Goal: Information Seeking & Learning: Learn about a topic

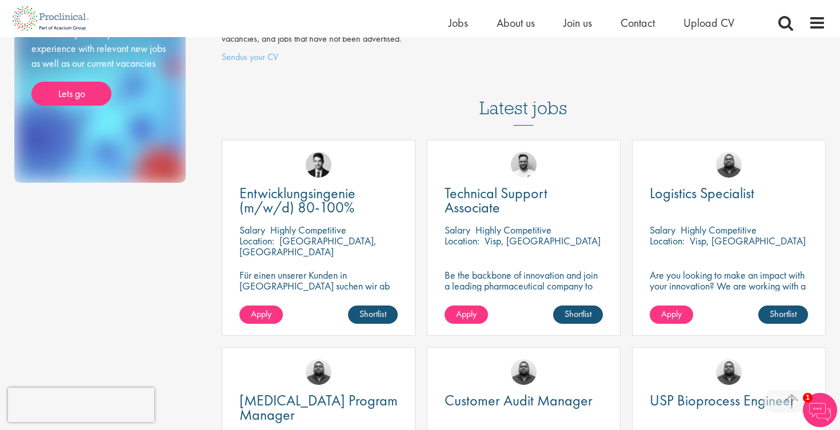
scroll to position [223, 0]
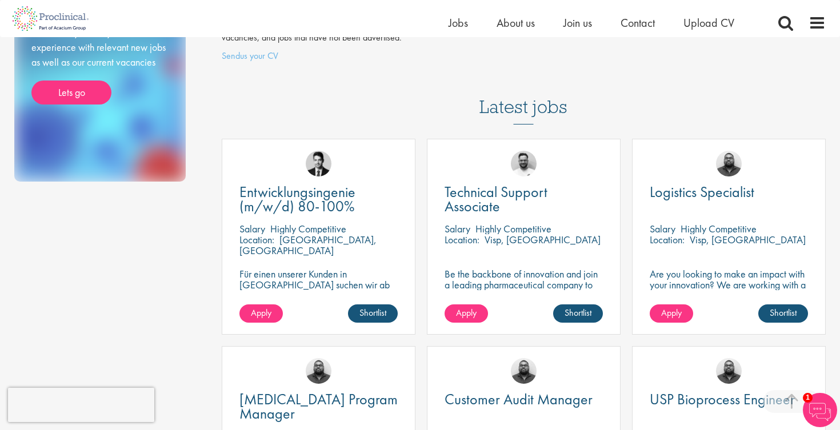
click at [516, 222] on p "Highly Competitive" at bounding box center [514, 228] width 76 height 13
click at [508, 182] on span "Technical Support Associate" at bounding box center [496, 199] width 103 height 34
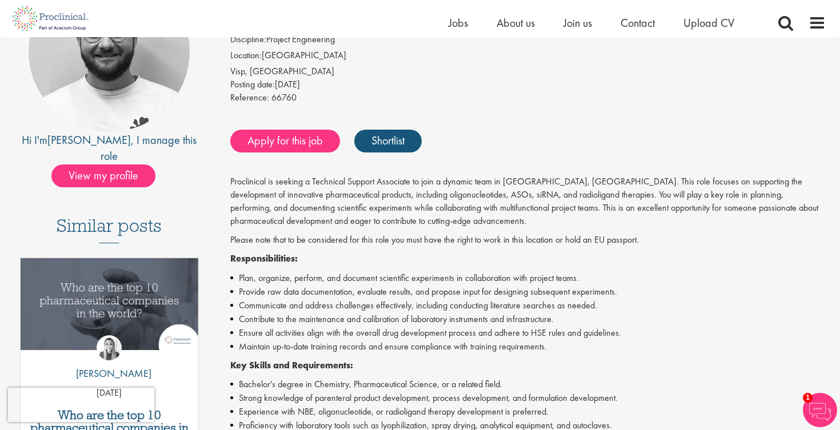
scroll to position [159, 0]
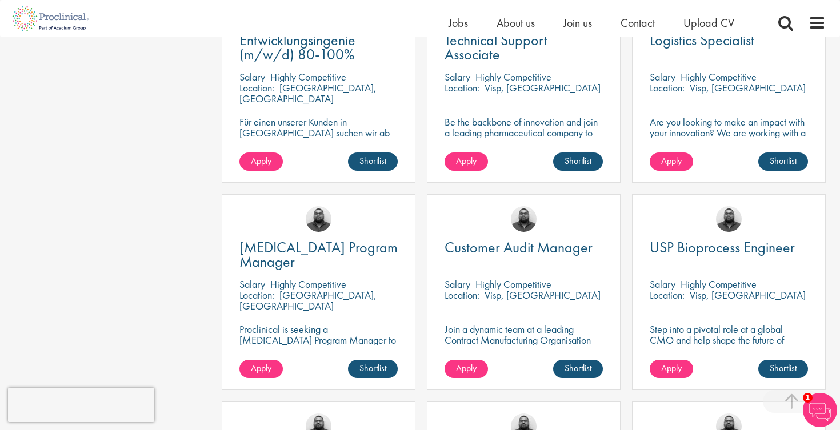
scroll to position [388, 0]
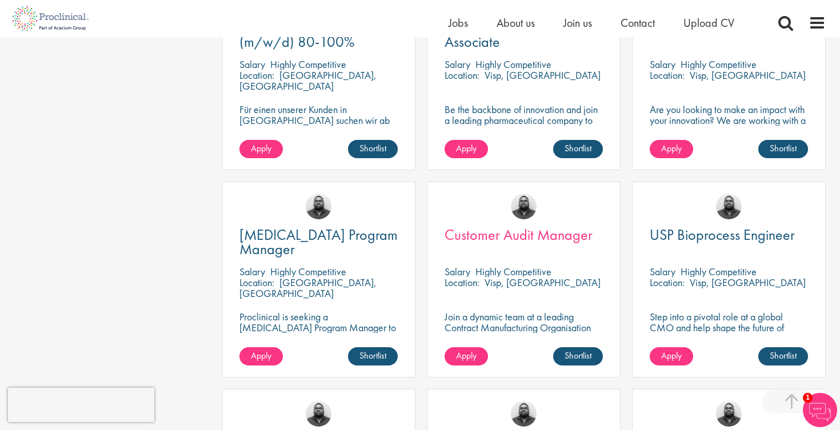
click at [515, 225] on span "Customer Audit Manager" at bounding box center [519, 234] width 148 height 19
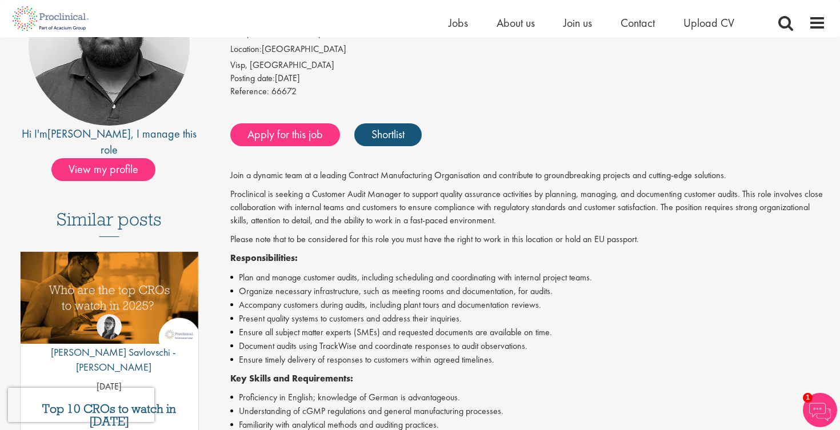
scroll to position [167, 0]
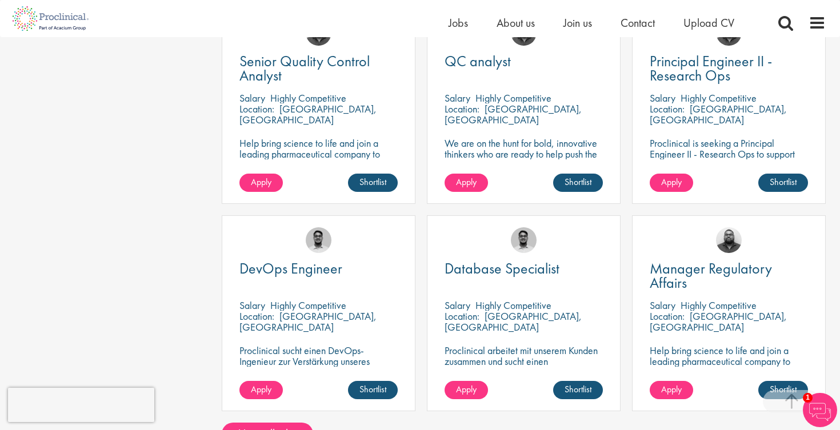
scroll to position [736, 0]
